Goal: Task Accomplishment & Management: Use online tool/utility

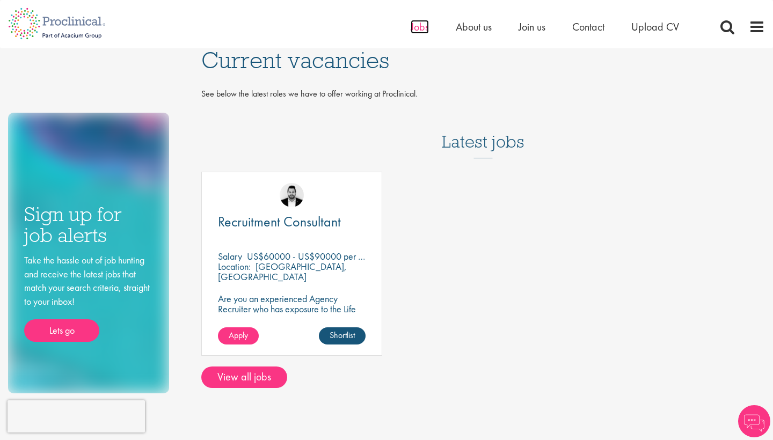
click at [423, 28] on span "Jobs" at bounding box center [420, 27] width 18 height 14
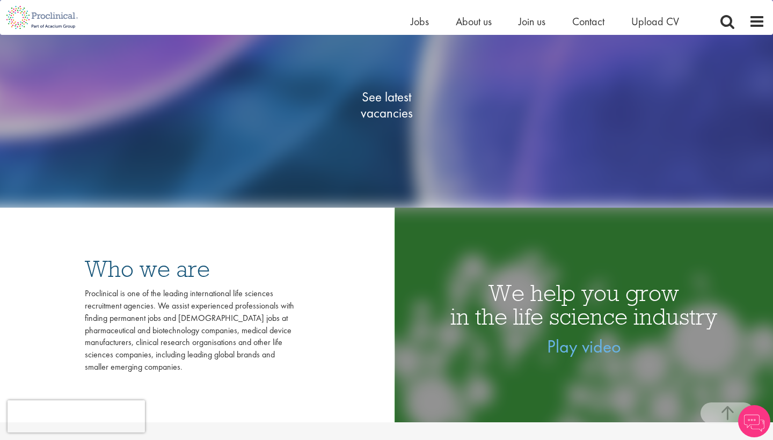
click at [390, 101] on span "See latest vacancies" at bounding box center [386, 105] width 107 height 32
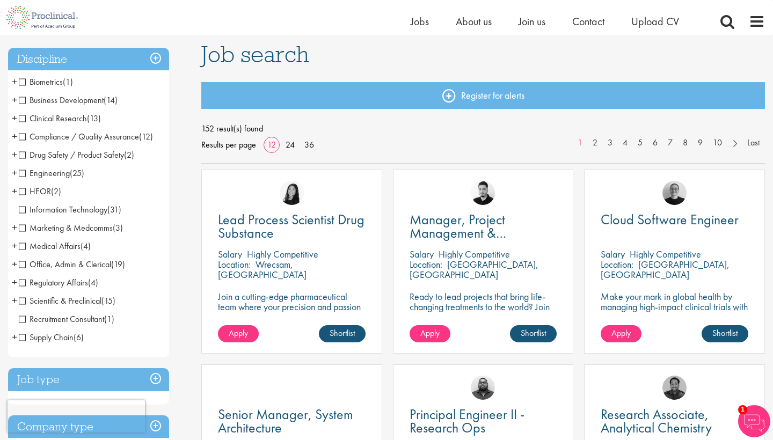
scroll to position [72, 0]
click at [22, 300] on span "Scientific & Preclinical" at bounding box center [60, 300] width 83 height 11
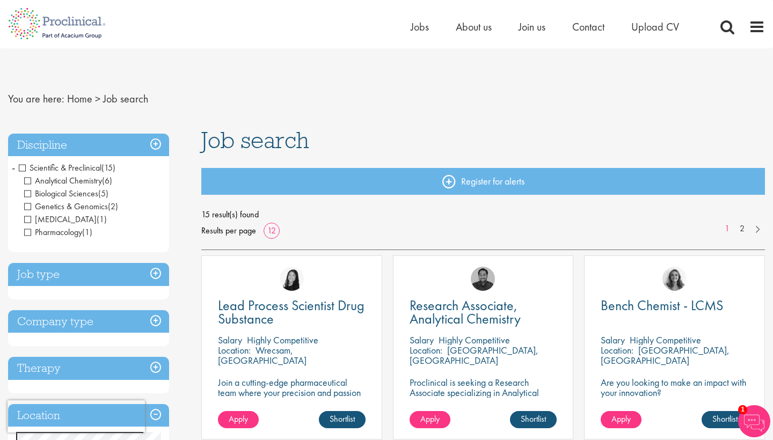
click at [154, 143] on h3 "Discipline" at bounding box center [88, 145] width 161 height 23
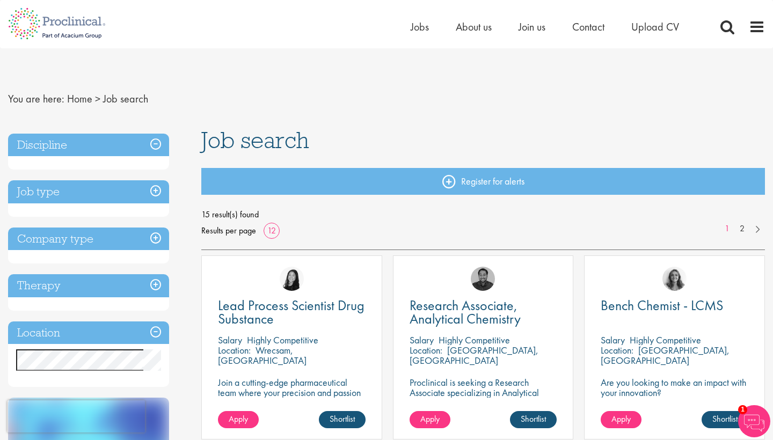
click at [154, 143] on h3 "Discipline" at bounding box center [88, 145] width 161 height 23
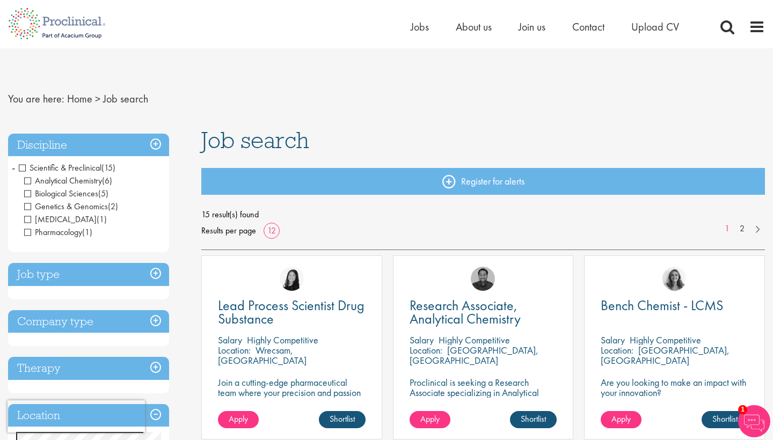
click at [23, 167] on span "Scientific & Preclinical" at bounding box center [60, 167] width 83 height 11
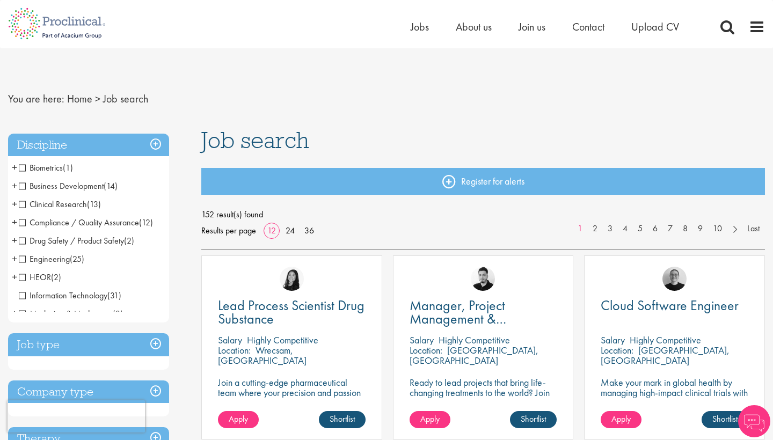
click at [158, 142] on h3 "Discipline" at bounding box center [88, 145] width 161 height 23
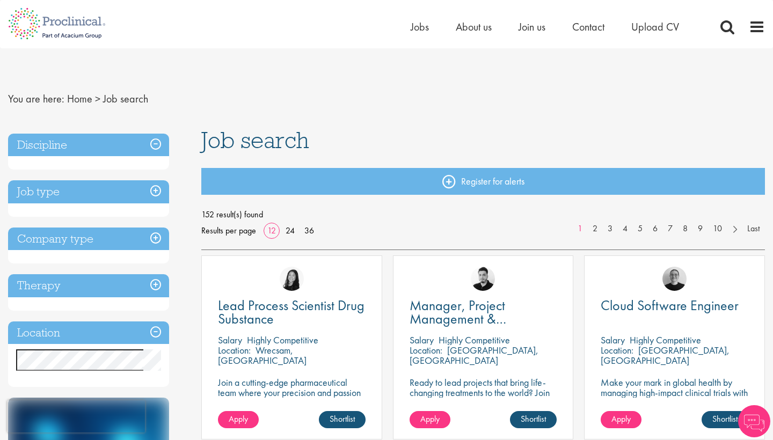
click at [150, 200] on h3 "Job type" at bounding box center [88, 191] width 161 height 23
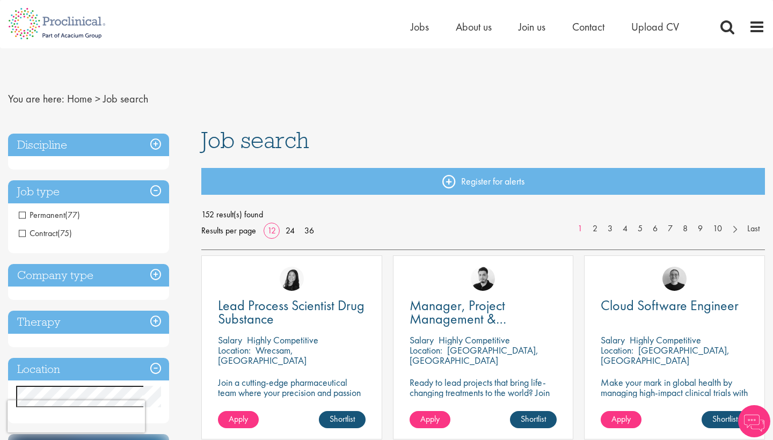
click at [132, 279] on h3 "Company type" at bounding box center [88, 275] width 161 height 23
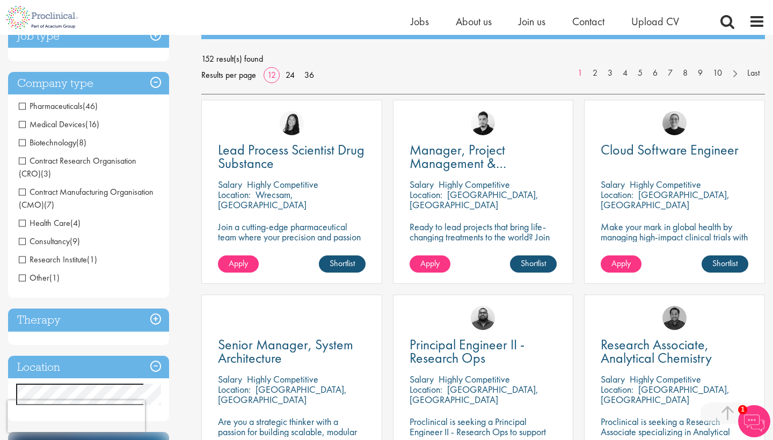
scroll to position [221, 0]
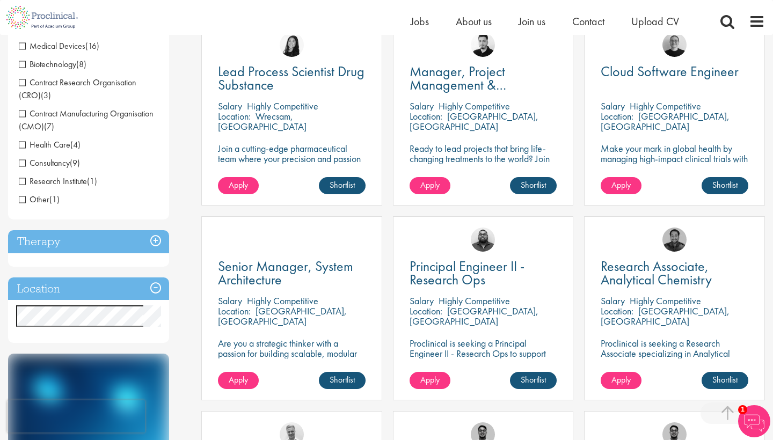
click at [93, 248] on h3 "Therapy" at bounding box center [88, 241] width 161 height 23
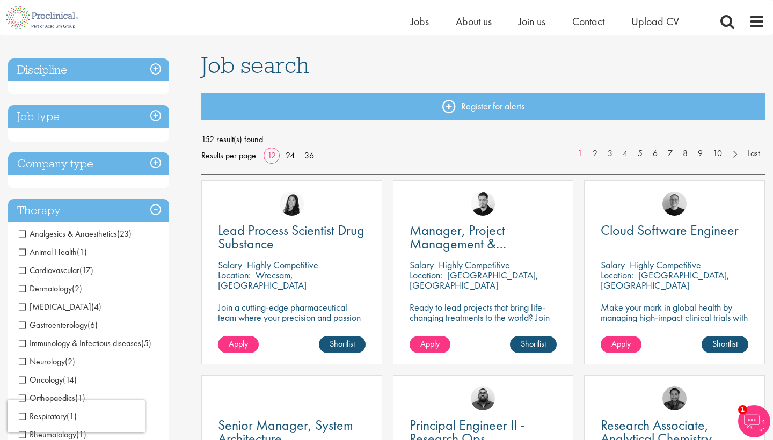
scroll to position [25, 0]
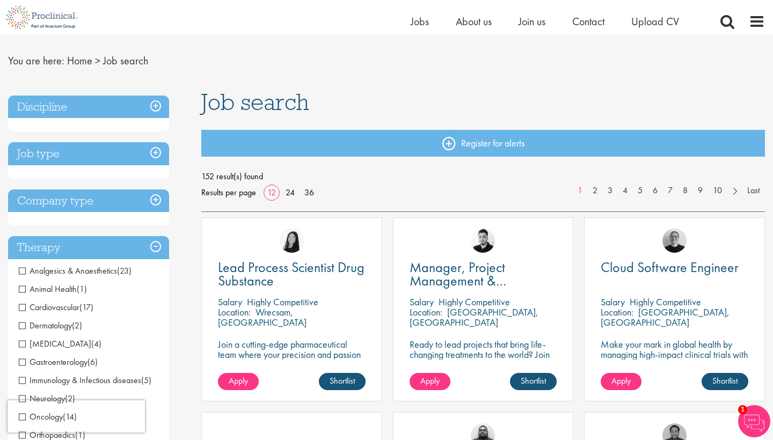
click at [159, 106] on h3 "Discipline" at bounding box center [88, 107] width 161 height 23
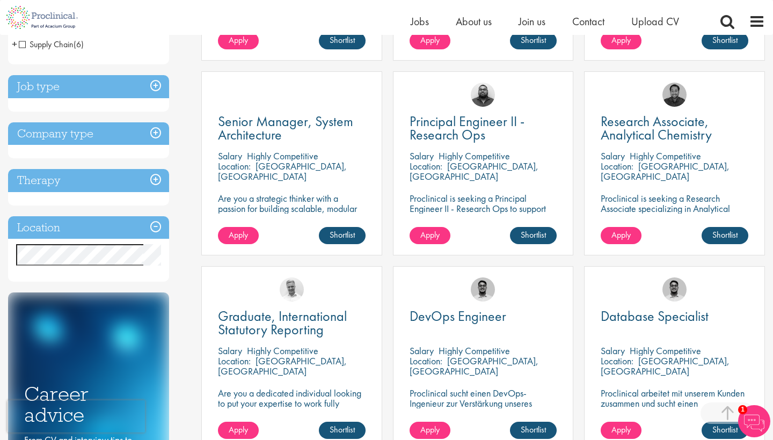
scroll to position [373, 0]
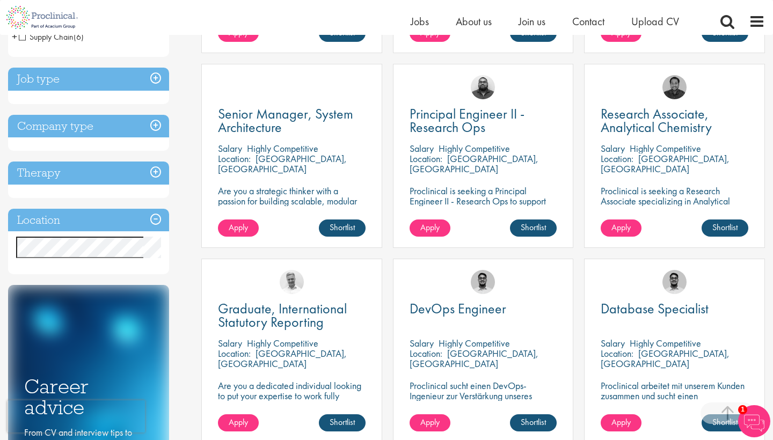
click at [154, 79] on h3 "Job type" at bounding box center [88, 79] width 161 height 23
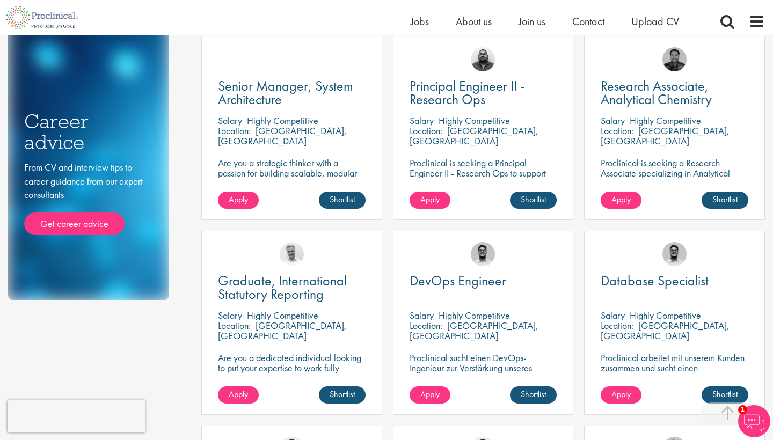
scroll to position [100, 0]
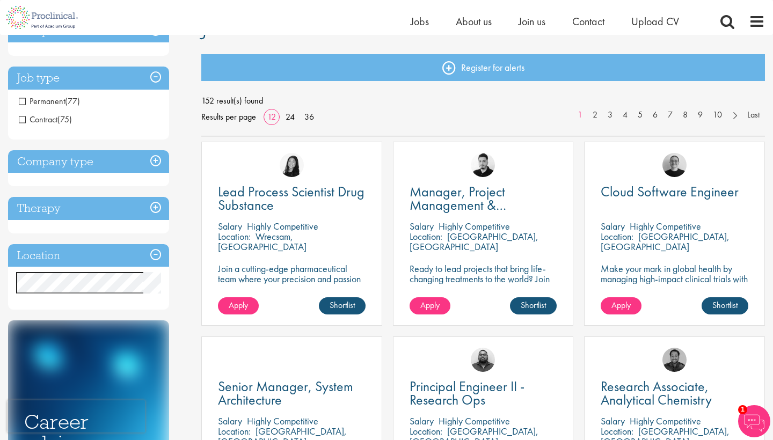
drag, startPoint x: 19, startPoint y: 302, endPoint x: 73, endPoint y: 302, distance: 54.2
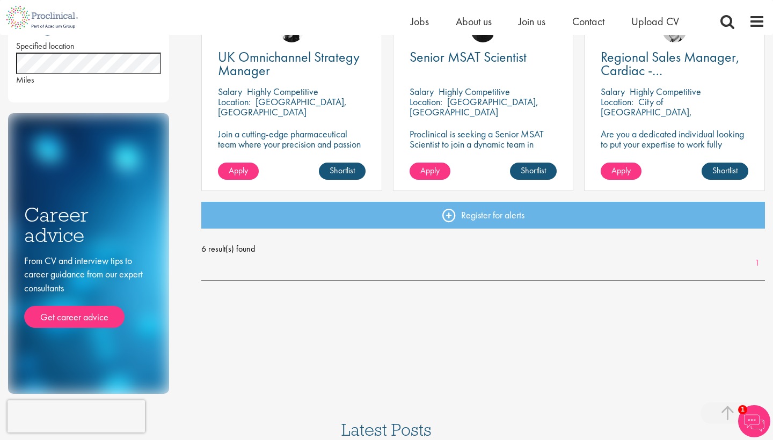
scroll to position [267, 0]
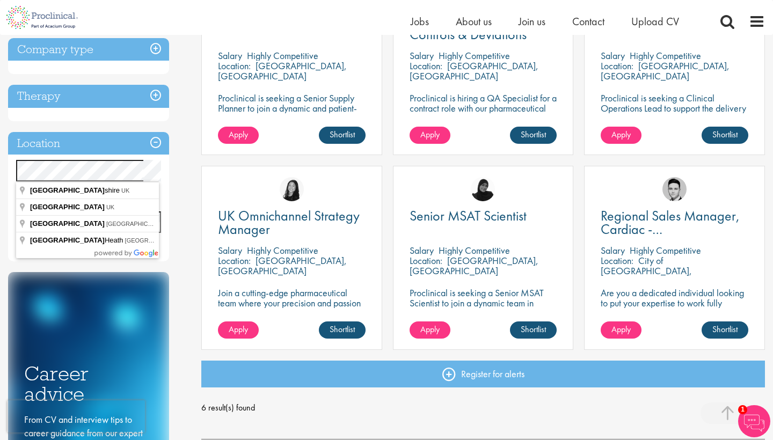
drag, startPoint x: 64, startPoint y: 188, endPoint x: 71, endPoint y: 189, distance: 7.2
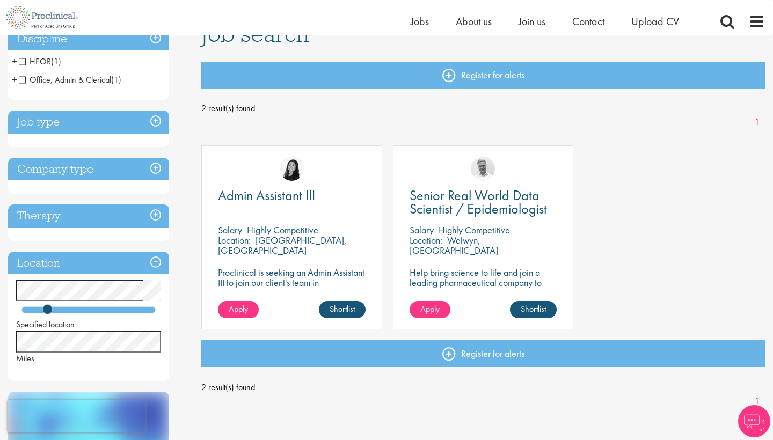
scroll to position [124, 0]
